Goal: Transaction & Acquisition: Subscribe to service/newsletter

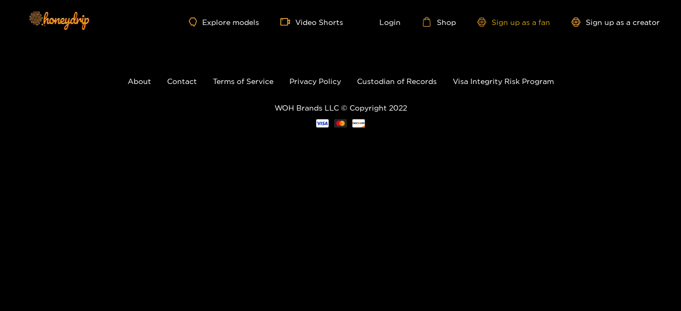
click at [498, 22] on link "Sign up as a fan" at bounding box center [513, 22] width 73 height 9
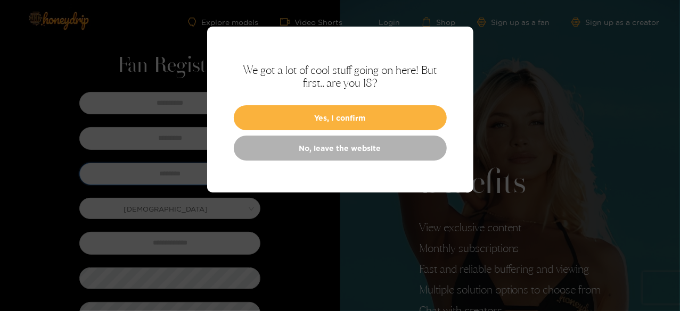
type input "**********"
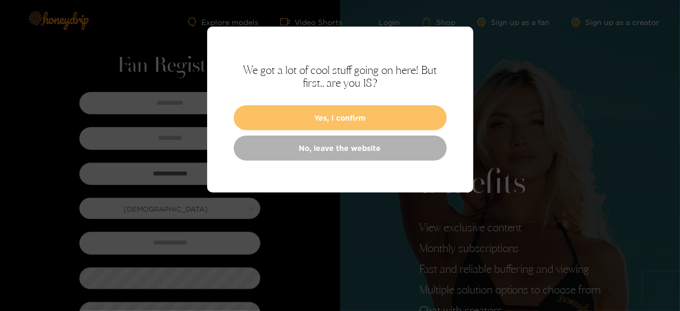
click at [330, 115] on button "Yes, I confirm" at bounding box center [340, 117] width 213 height 25
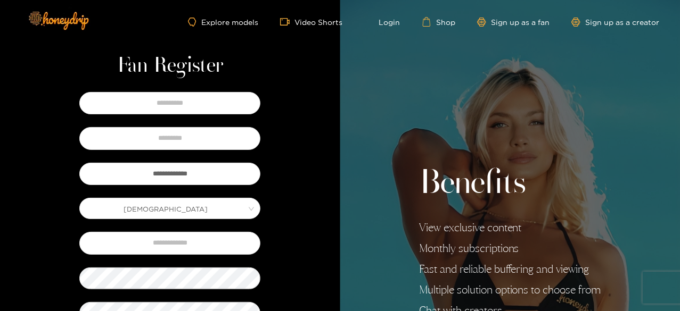
scroll to position [160, 0]
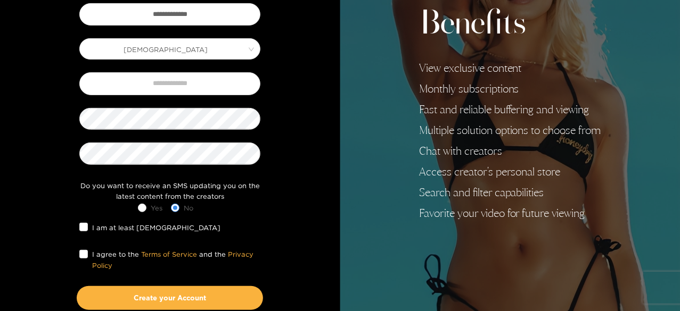
click at [78, 224] on div "I am at least 18 years old" at bounding box center [170, 227] width 186 height 22
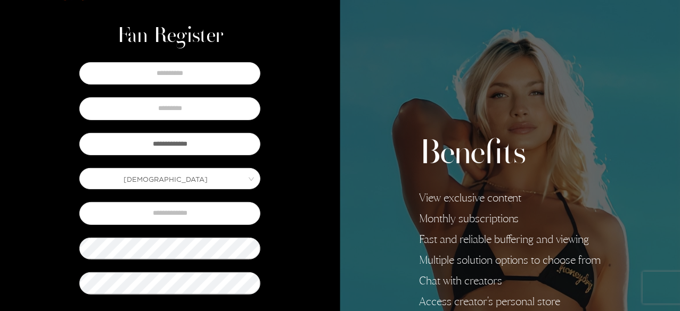
scroll to position [0, 0]
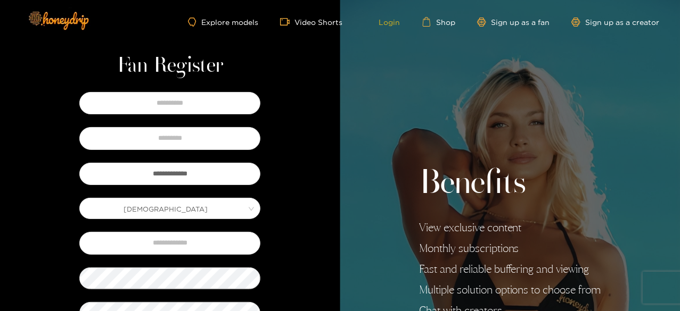
click at [388, 27] on div "Explore models Video Shorts Login Shop Sign up as a fan Sign up as a creator" at bounding box center [340, 22] width 639 height 44
click at [70, 21] on img at bounding box center [58, 20] width 75 height 45
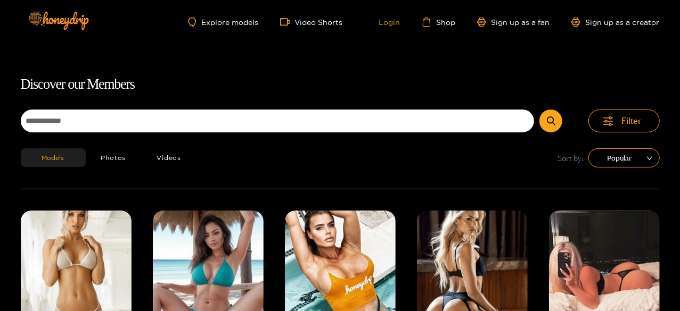
click at [391, 21] on link "Login" at bounding box center [382, 22] width 36 height 10
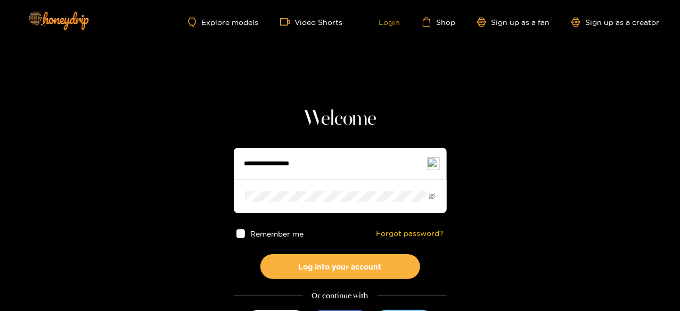
type input "**********"
click at [234, 233] on div "Remember me Forgot password?" at bounding box center [340, 233] width 213 height 41
click at [239, 234] on span at bounding box center [240, 233] width 9 height 9
click at [246, 233] on label "Remember me" at bounding box center [270, 233] width 68 height 9
click at [246, 234] on label "Remember me" at bounding box center [270, 233] width 68 height 9
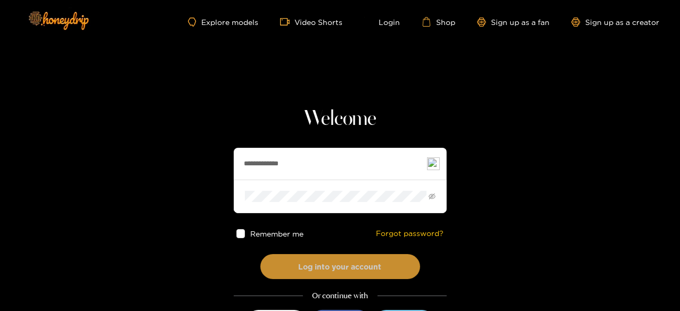
click at [317, 273] on button "Log into your account" at bounding box center [340, 266] width 160 height 25
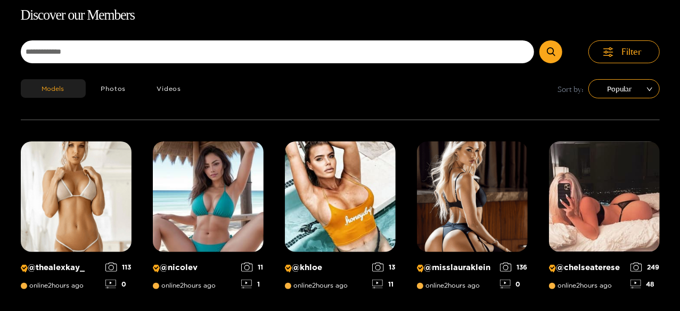
scroll to position [68, 0]
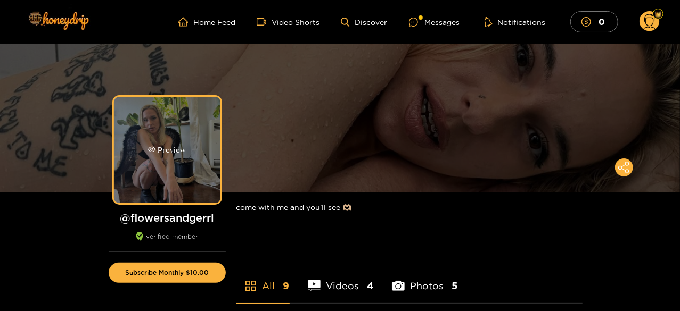
click at [149, 150] on icon "eye" at bounding box center [151, 149] width 7 height 5
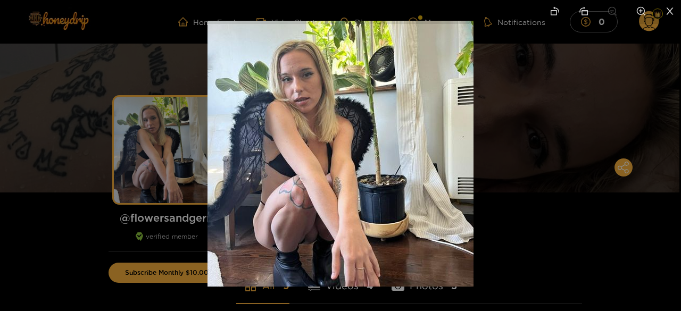
click at [308, 104] on img at bounding box center [341, 154] width 266 height 266
click at [619, 165] on div at bounding box center [340, 155] width 681 height 311
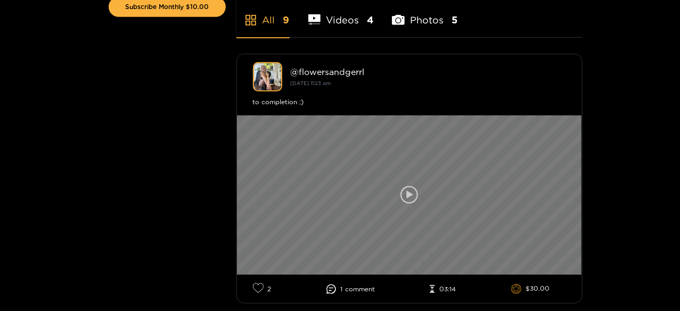
scroll to position [319, 0]
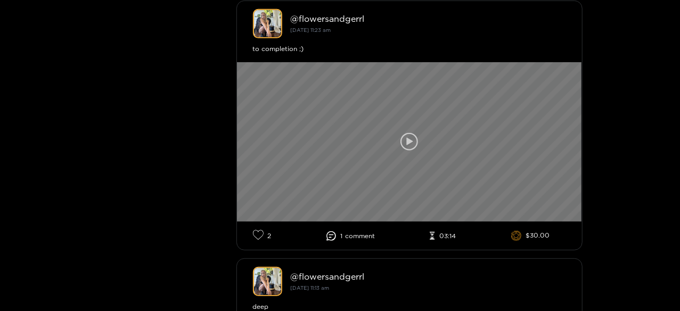
click at [409, 139] on icon at bounding box center [409, 142] width 18 height 18
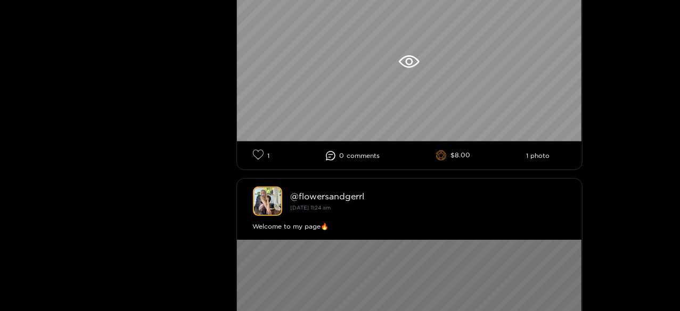
scroll to position [2419, 0]
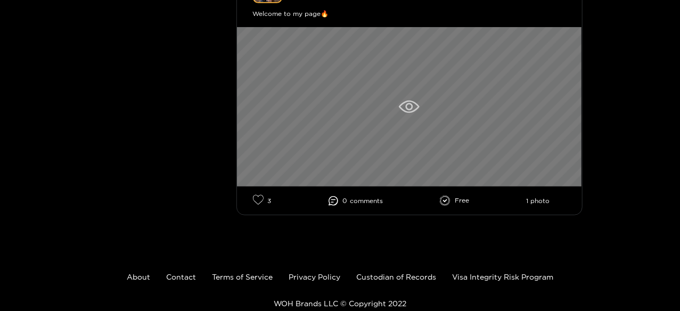
click at [412, 107] on icon at bounding box center [408, 106] width 7 height 7
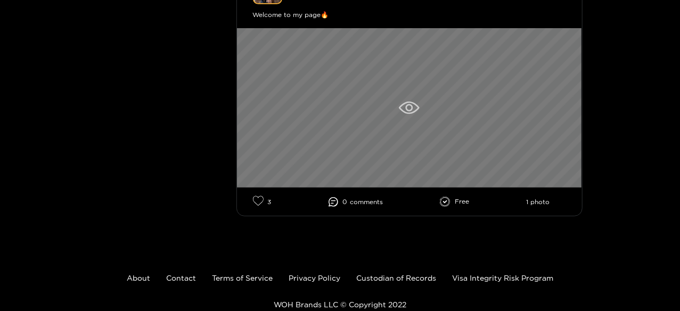
scroll to position [2464, 0]
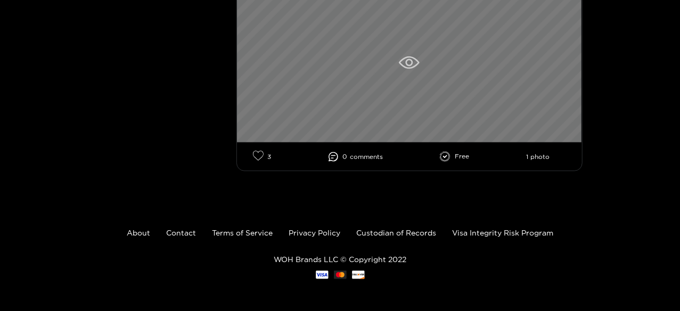
click at [416, 63] on icon at bounding box center [409, 62] width 21 height 13
